Goal: Task Accomplishment & Management: Use online tool/utility

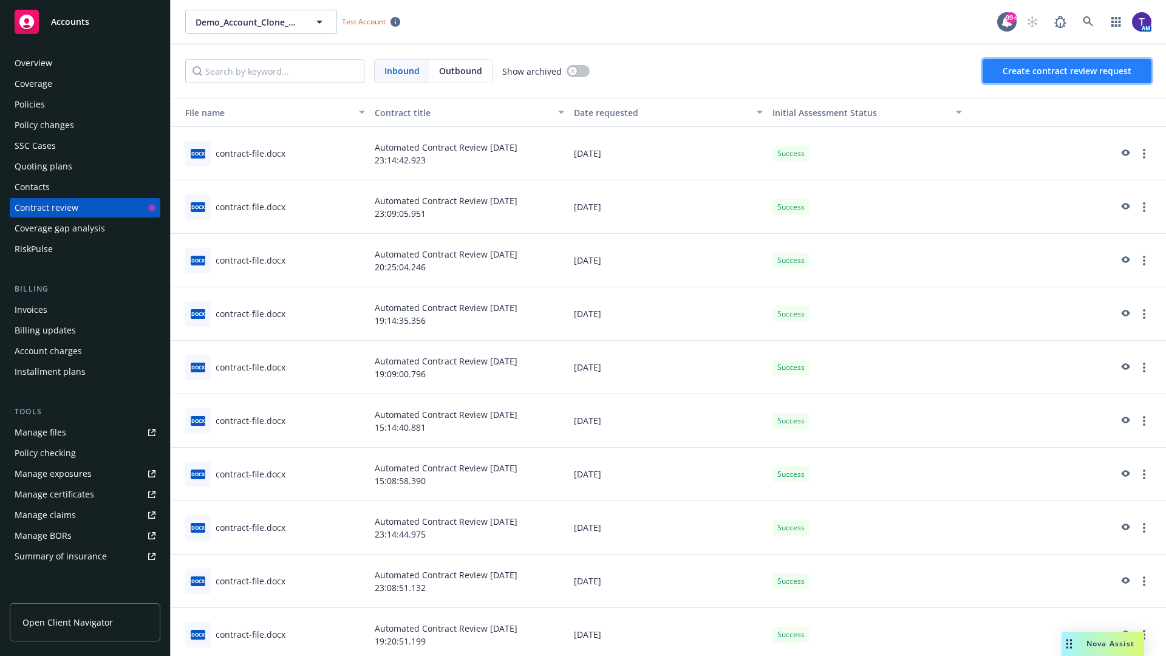
click at [1068, 71] on span "Create contract review request" at bounding box center [1067, 71] width 129 height 12
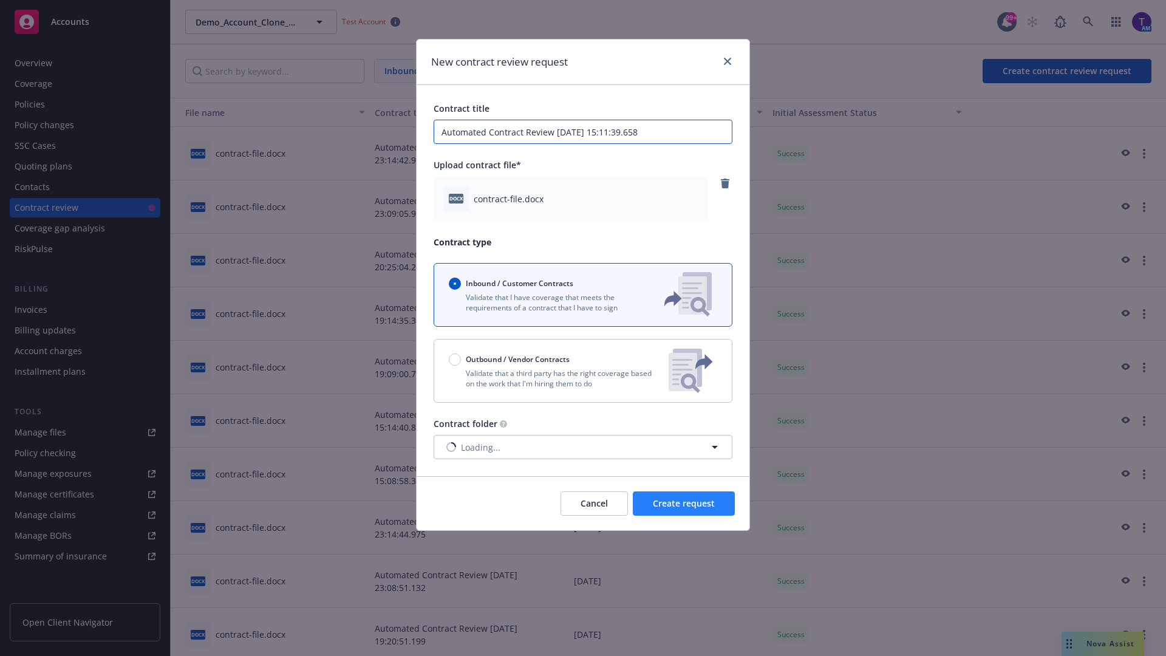
type input "Automated Contract Review [DATE] 15:11:39.658"
click at [684, 503] on span "Create request" at bounding box center [684, 503] width 62 height 12
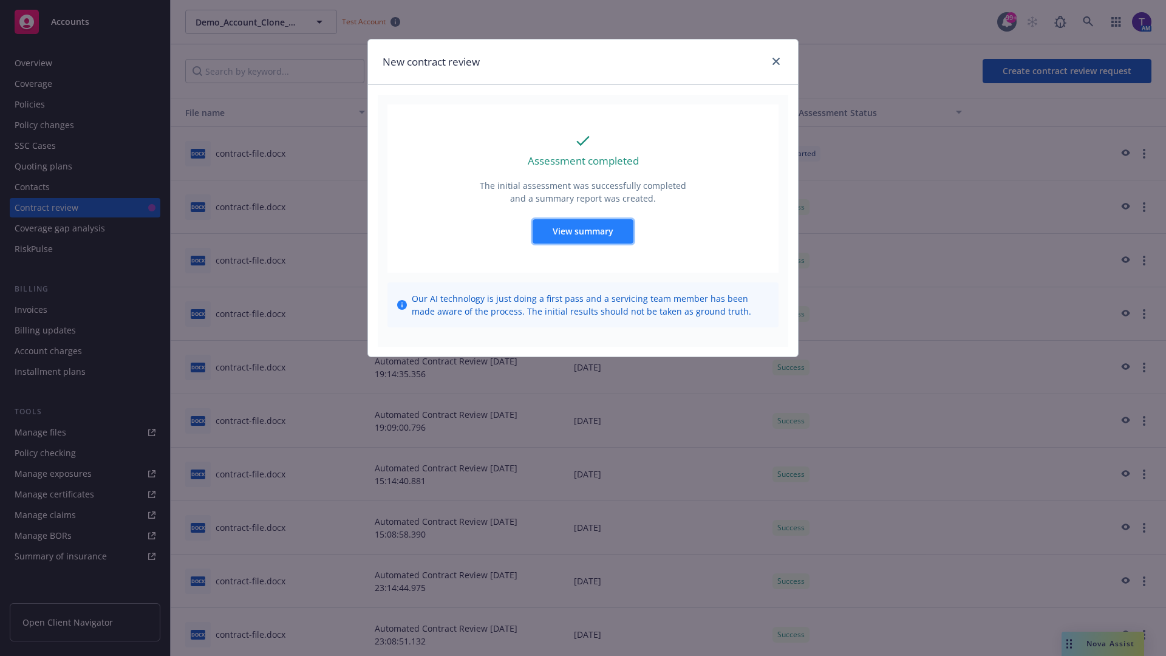
click at [582, 231] on span "View summary" at bounding box center [583, 231] width 61 height 12
